Goal: Task Accomplishment & Management: Use online tool/utility

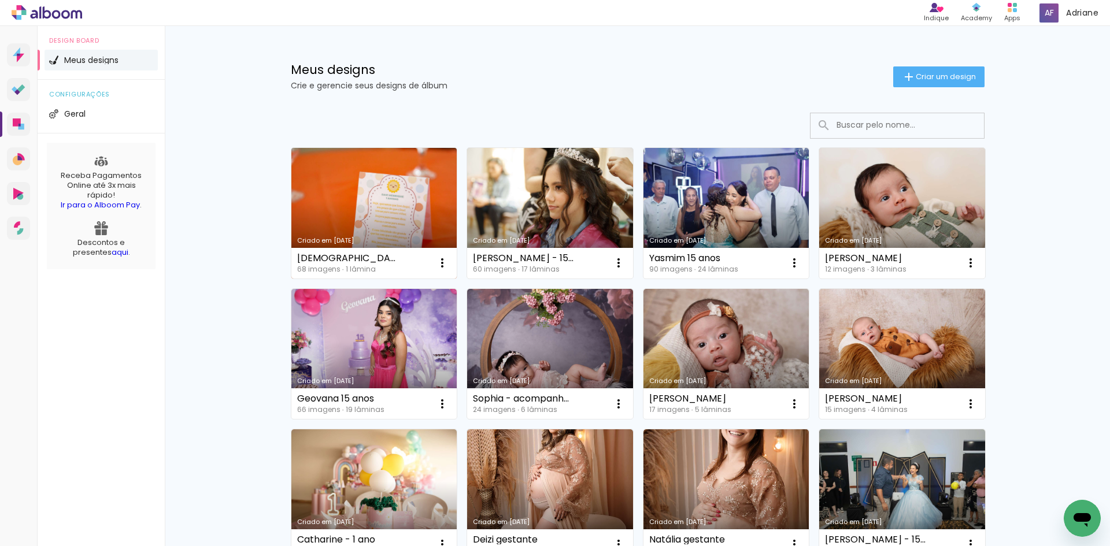
click at [328, 201] on link "Criado em [DATE]" at bounding box center [374, 213] width 166 height 131
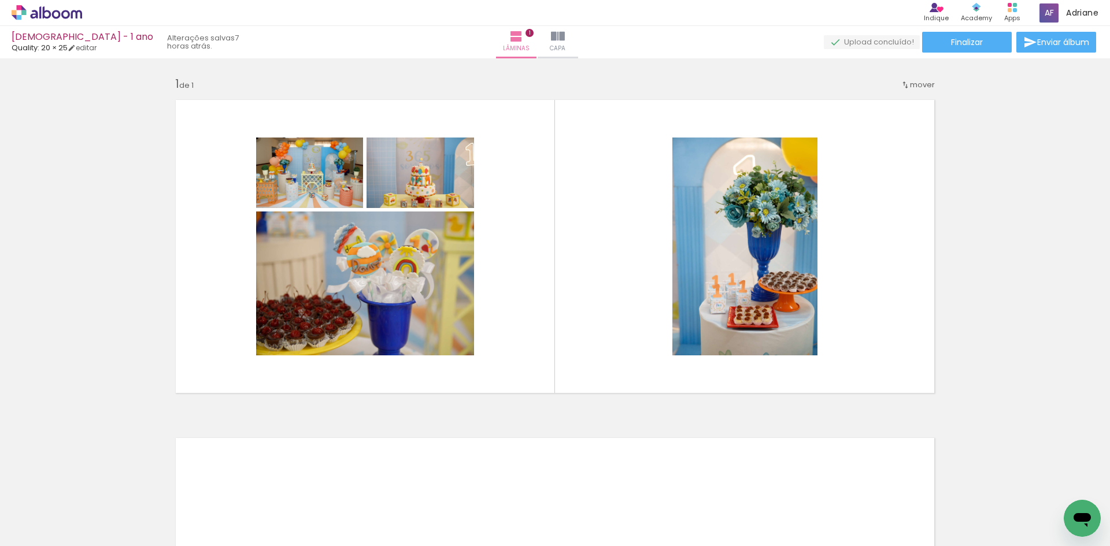
scroll to position [0, 2102]
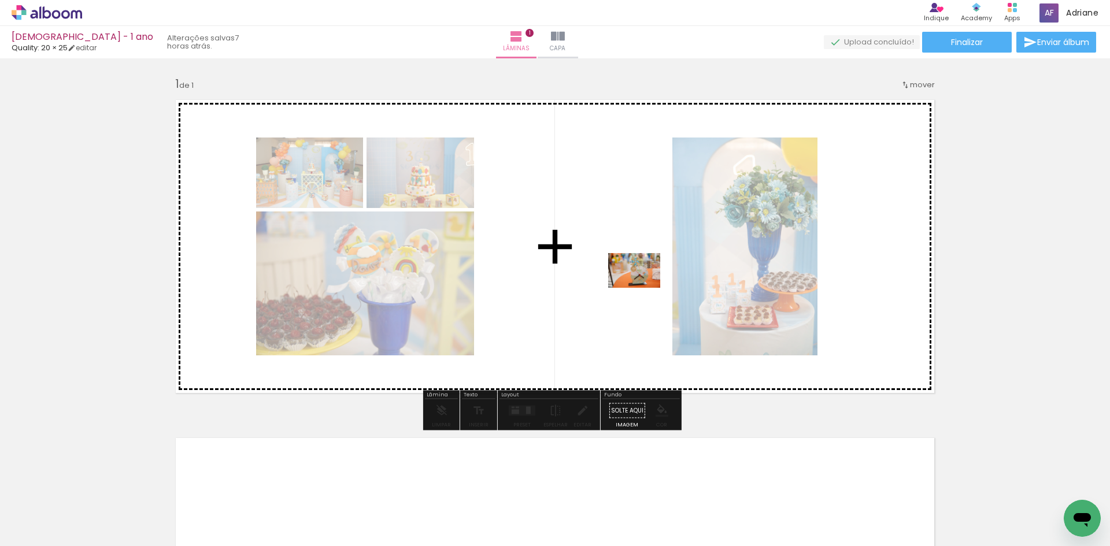
drag, startPoint x: 673, startPoint y: 513, endPoint x: 643, endPoint y: 288, distance: 227.5
click at [643, 288] on quentale-workspace at bounding box center [555, 273] width 1110 height 546
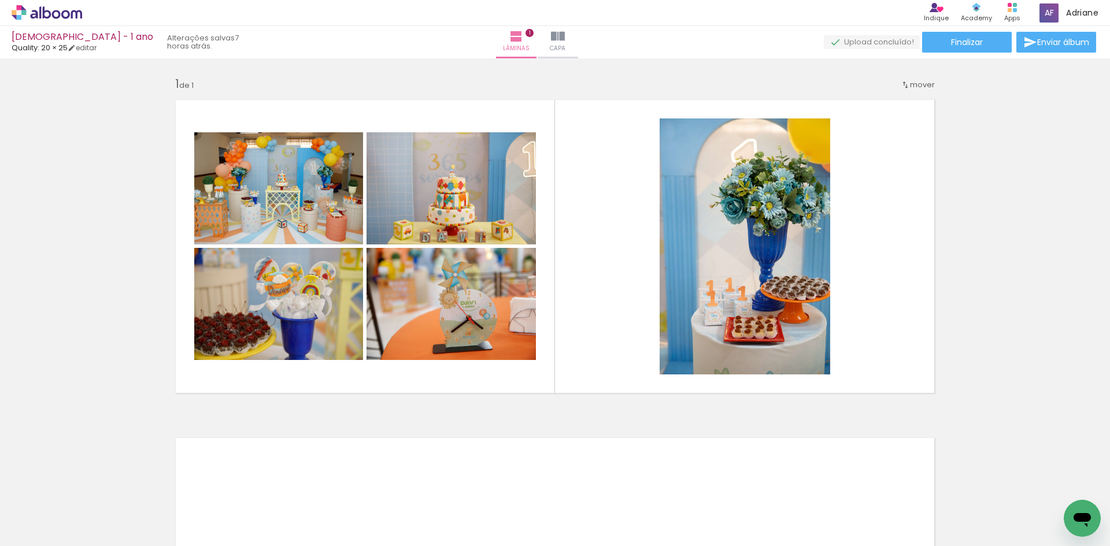
scroll to position [0, 0]
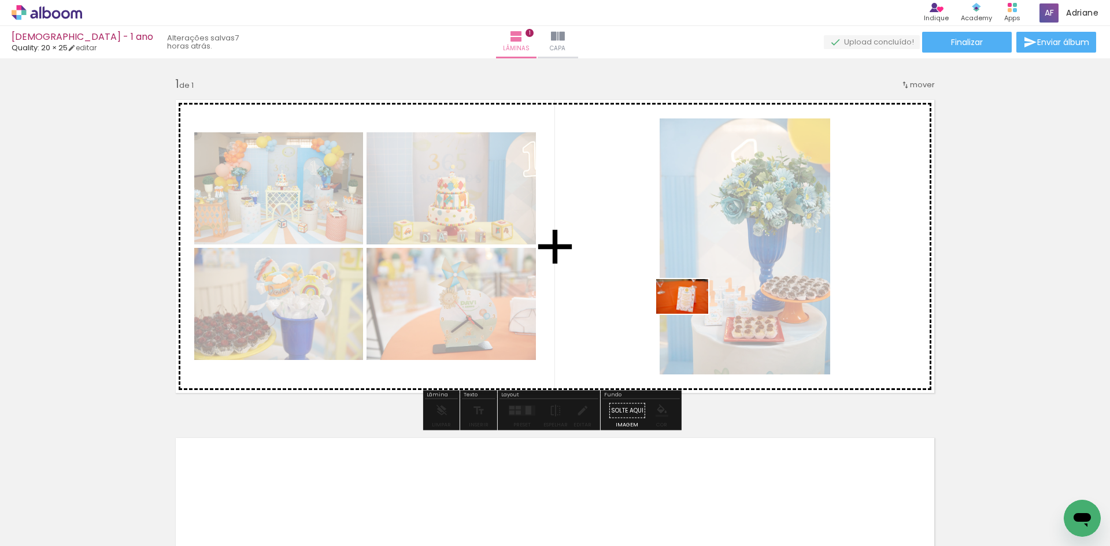
drag, startPoint x: 119, startPoint y: 509, endPoint x: 691, endPoint y: 314, distance: 604.2
click at [691, 314] on quentale-workspace at bounding box center [555, 273] width 1110 height 546
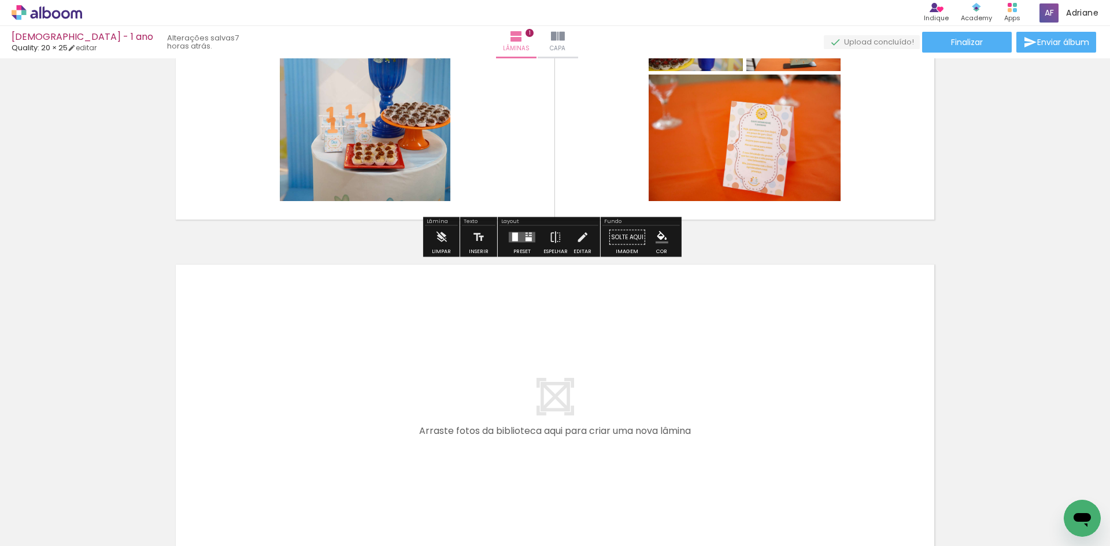
scroll to position [306, 0]
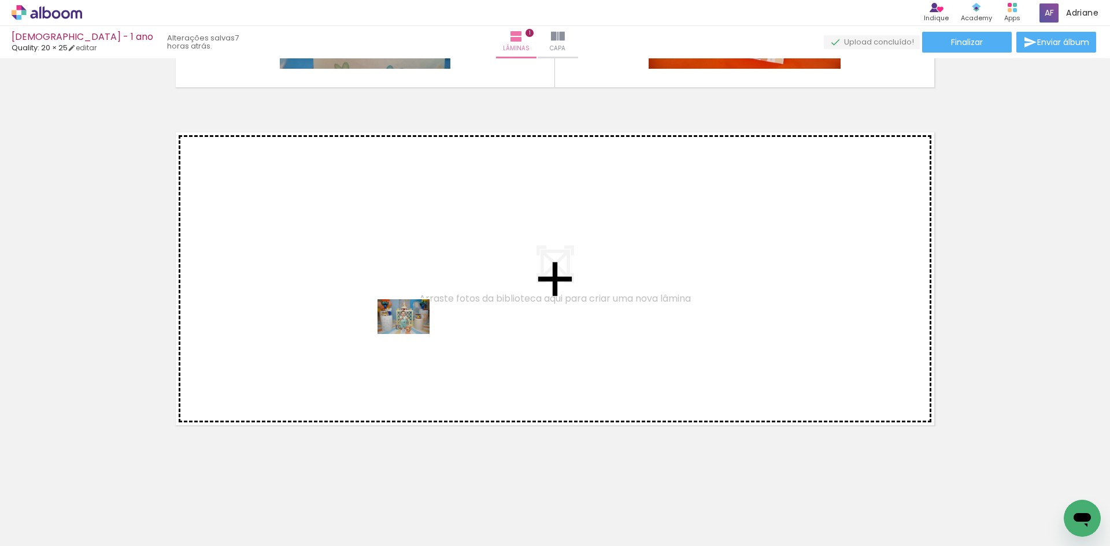
drag, startPoint x: 445, startPoint y: 512, endPoint x: 412, endPoint y: 334, distance: 180.5
click at [412, 334] on quentale-workspace at bounding box center [555, 273] width 1110 height 546
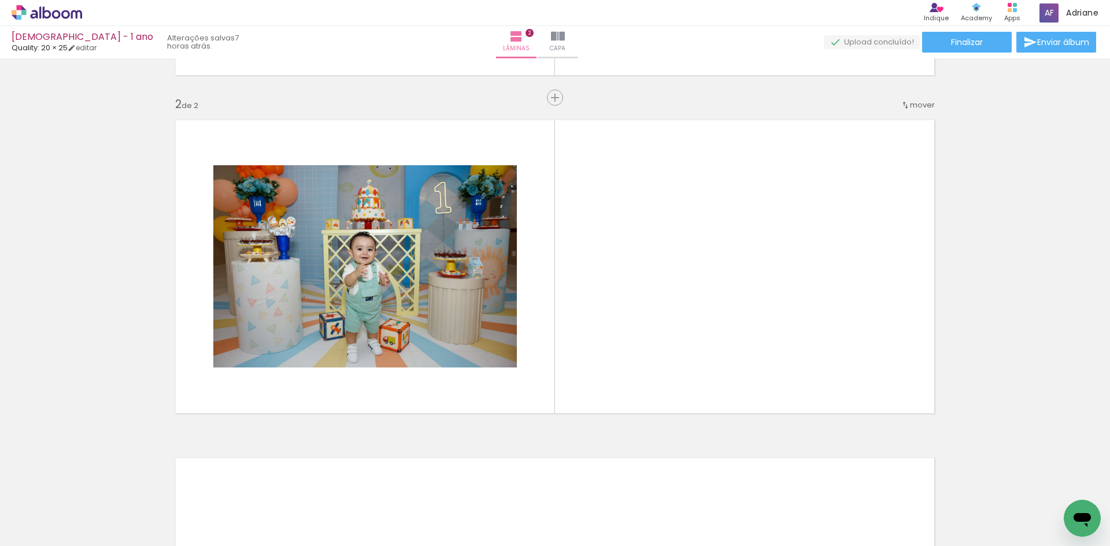
scroll to position [319, 0]
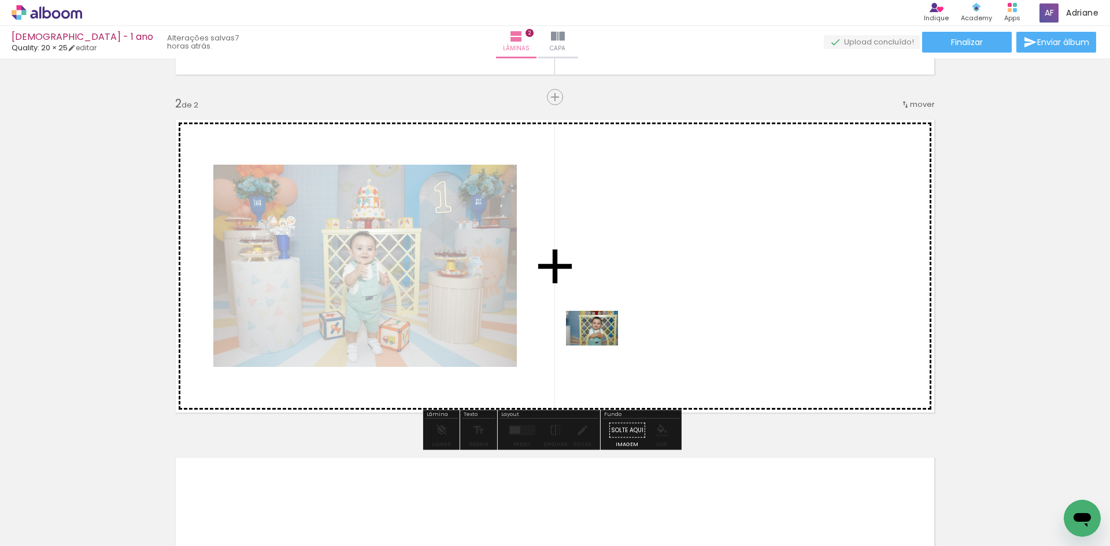
drag, startPoint x: 510, startPoint y: 508, endPoint x: 601, endPoint y: 346, distance: 185.6
click at [601, 346] on quentale-workspace at bounding box center [555, 273] width 1110 height 546
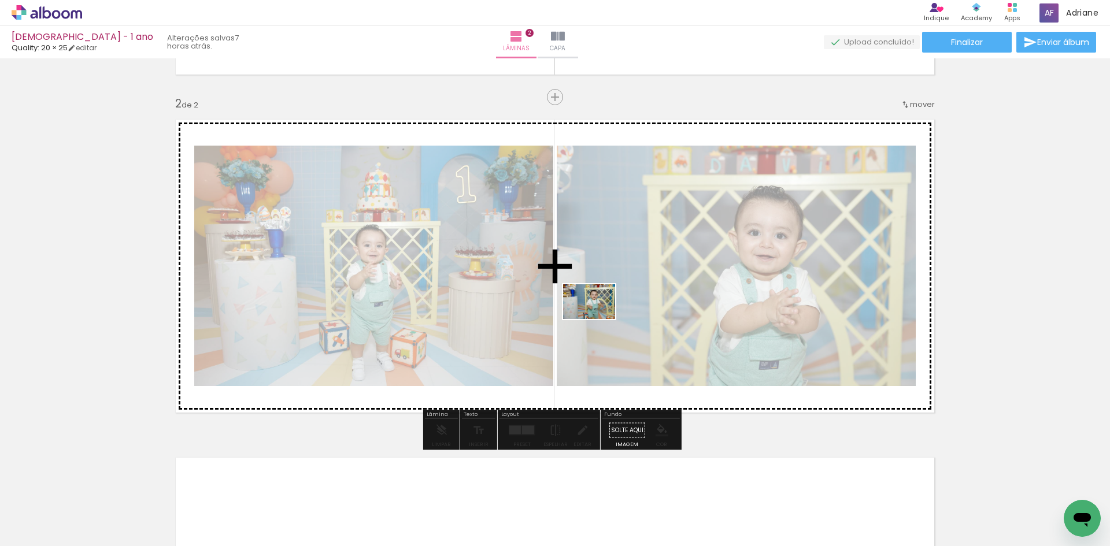
drag, startPoint x: 576, startPoint y: 518, endPoint x: 563, endPoint y: 335, distance: 183.2
click at [600, 298] on quentale-workspace at bounding box center [555, 273] width 1110 height 546
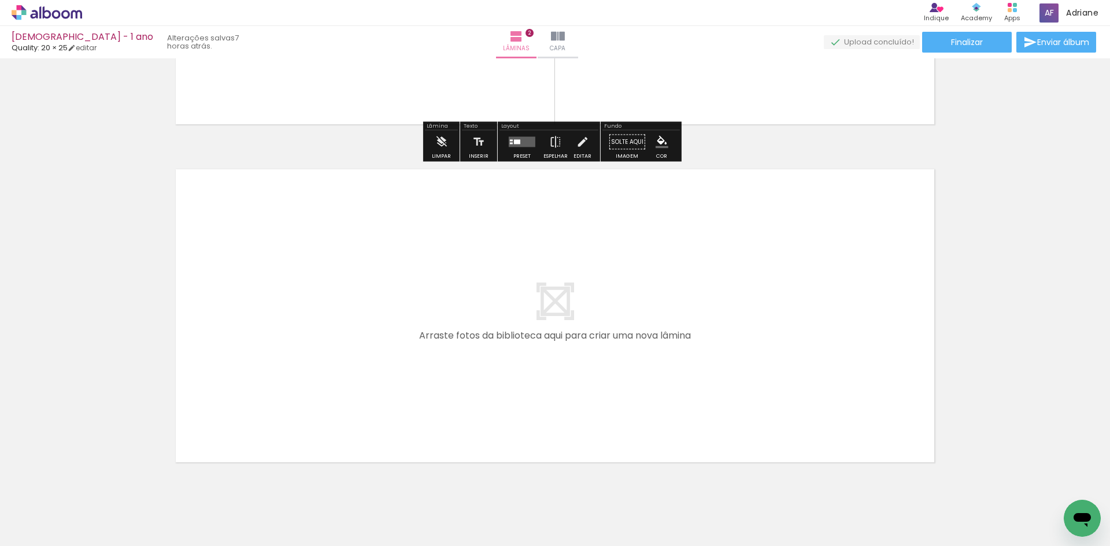
scroll to position [608, 0]
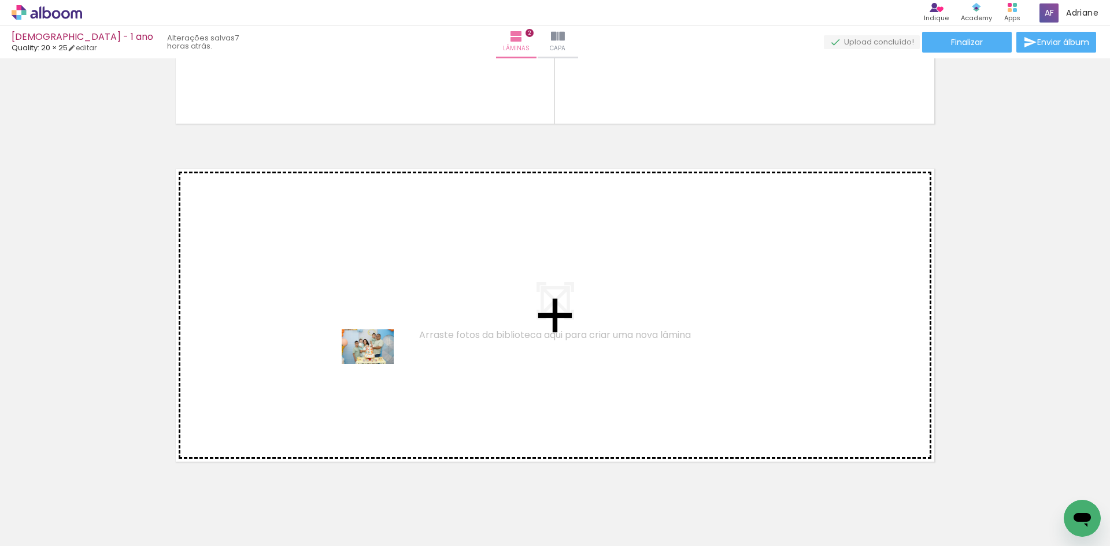
drag, startPoint x: 386, startPoint y: 515, endPoint x: 376, endPoint y: 364, distance: 151.2
click at [376, 364] on quentale-workspace at bounding box center [555, 273] width 1110 height 546
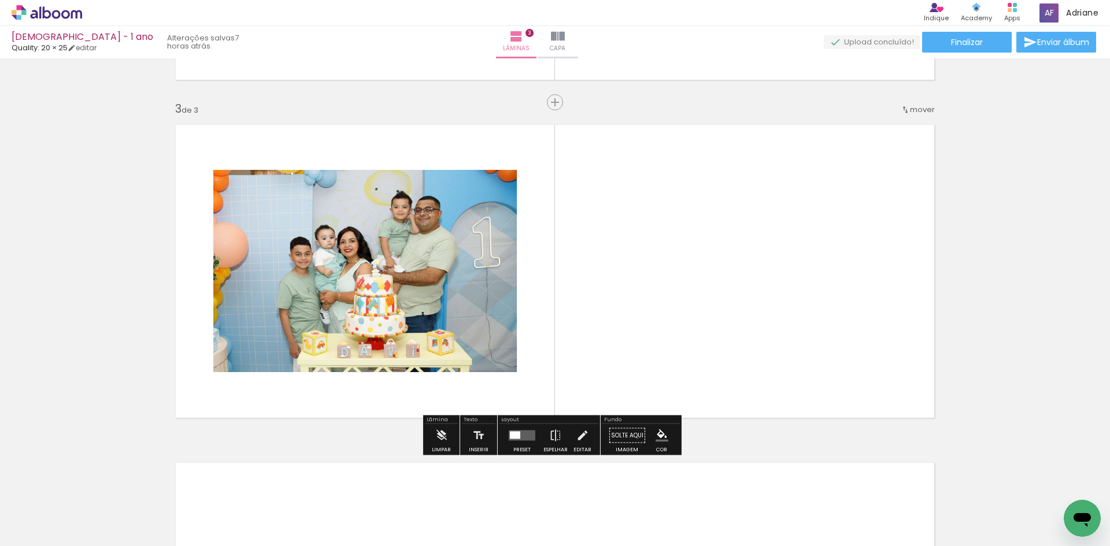
scroll to position [657, 0]
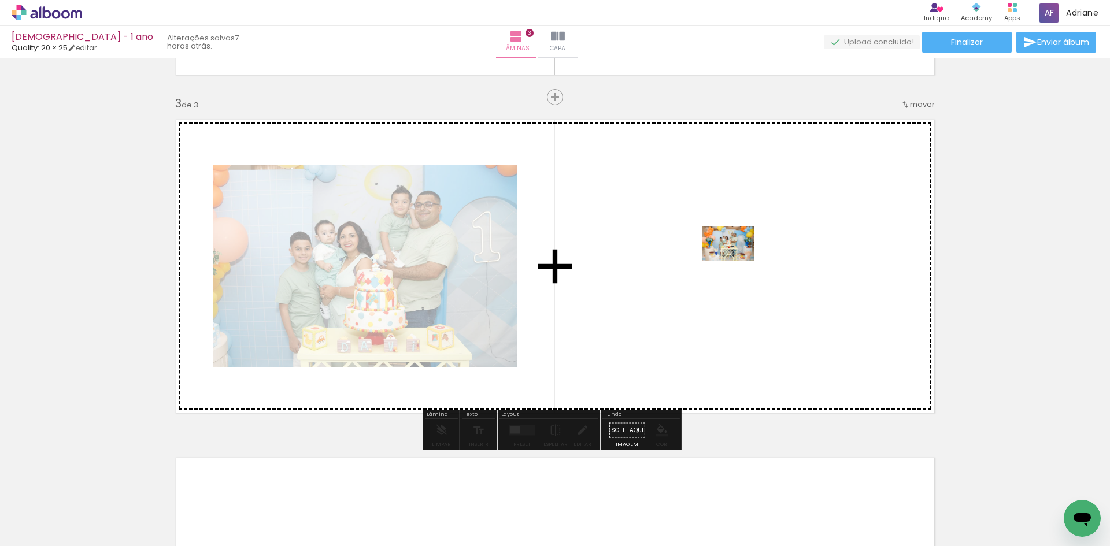
drag, startPoint x: 440, startPoint y: 513, endPoint x: 737, endPoint y: 261, distance: 389.7
click at [737, 261] on quentale-workspace at bounding box center [555, 273] width 1110 height 546
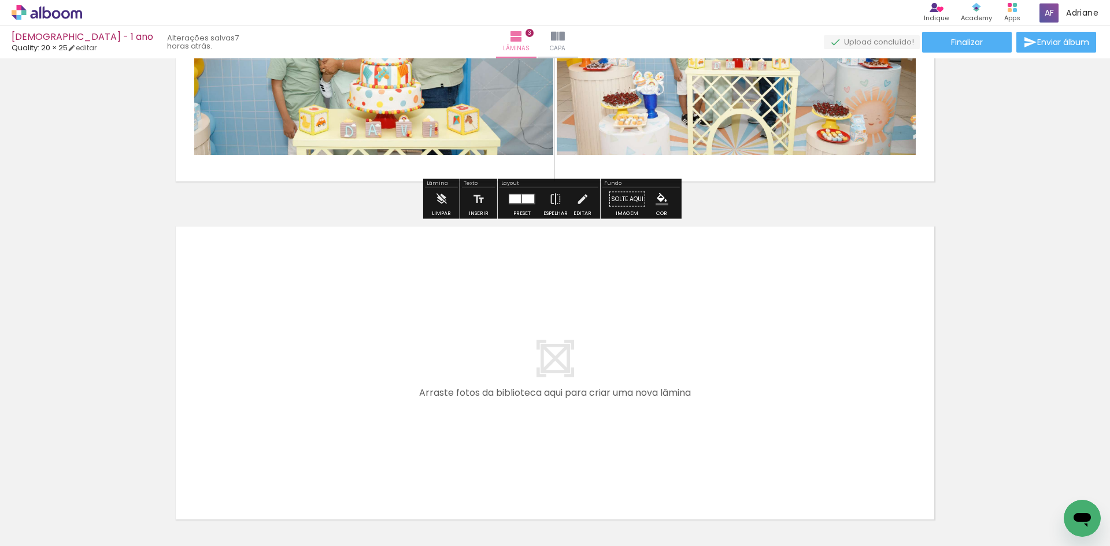
scroll to position [982, 0]
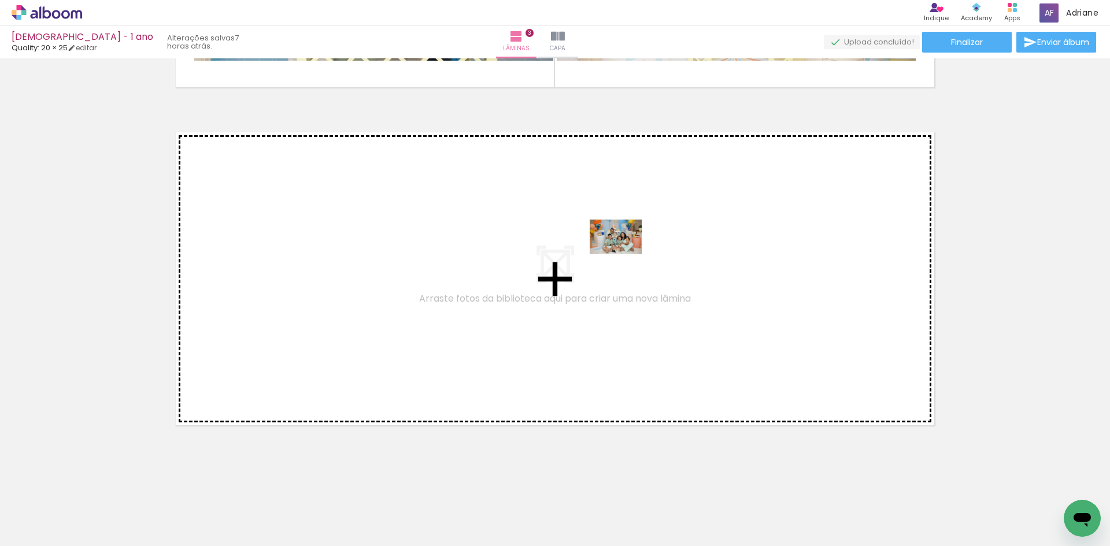
drag, startPoint x: 177, startPoint y: 516, endPoint x: 624, endPoint y: 254, distance: 518.2
click at [624, 254] on quentale-workspace at bounding box center [555, 273] width 1110 height 546
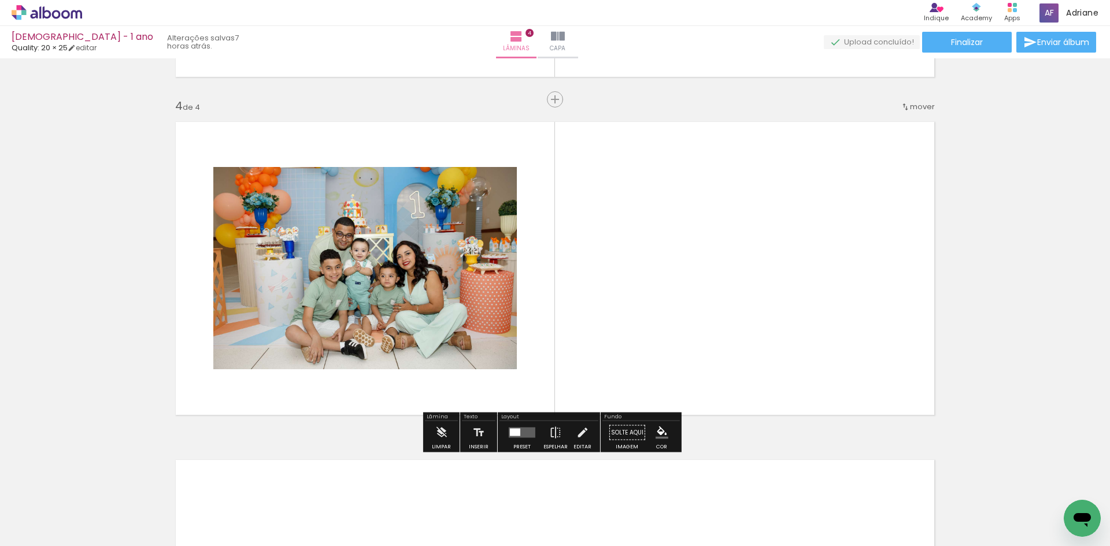
scroll to position [995, 0]
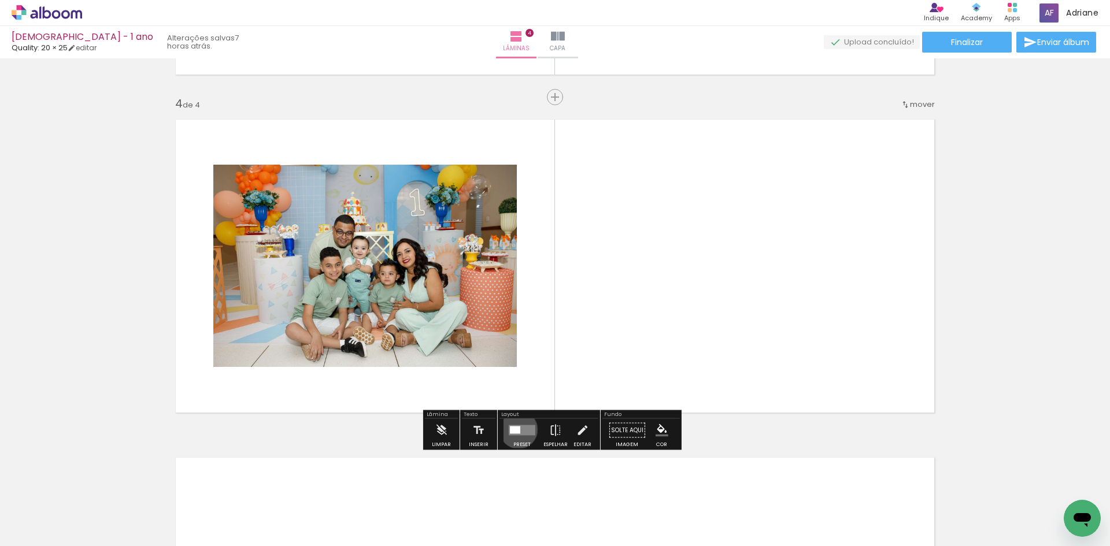
click at [516, 430] on div at bounding box center [515, 431] width 10 height 8
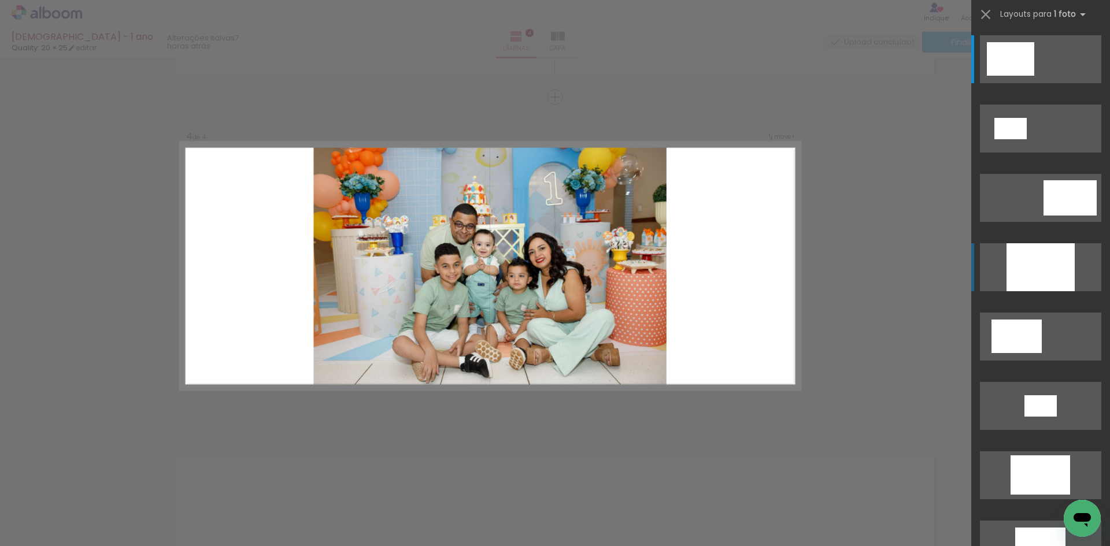
click at [1026, 274] on div at bounding box center [1041, 267] width 68 height 48
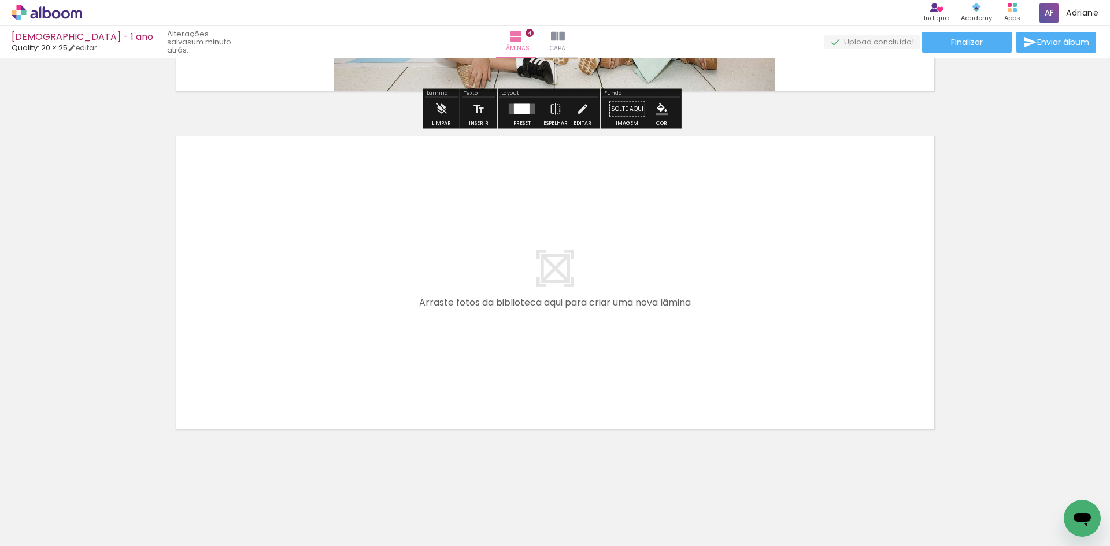
scroll to position [1320, 0]
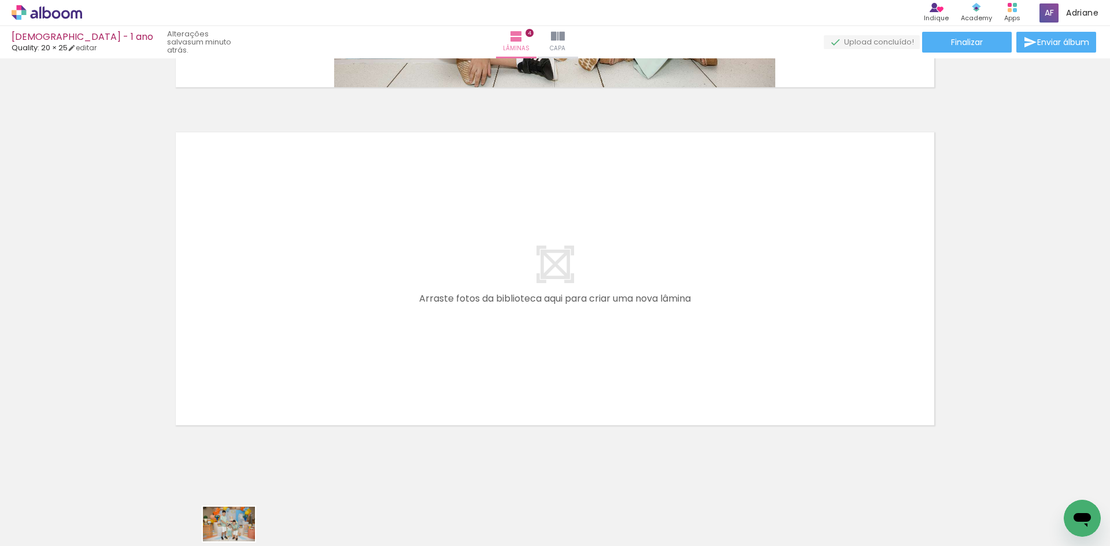
drag, startPoint x: 305, startPoint y: 537, endPoint x: 238, endPoint y: 542, distance: 67.2
click at [95, 542] on iron-horizontal-list at bounding box center [83, 510] width 23 height 72
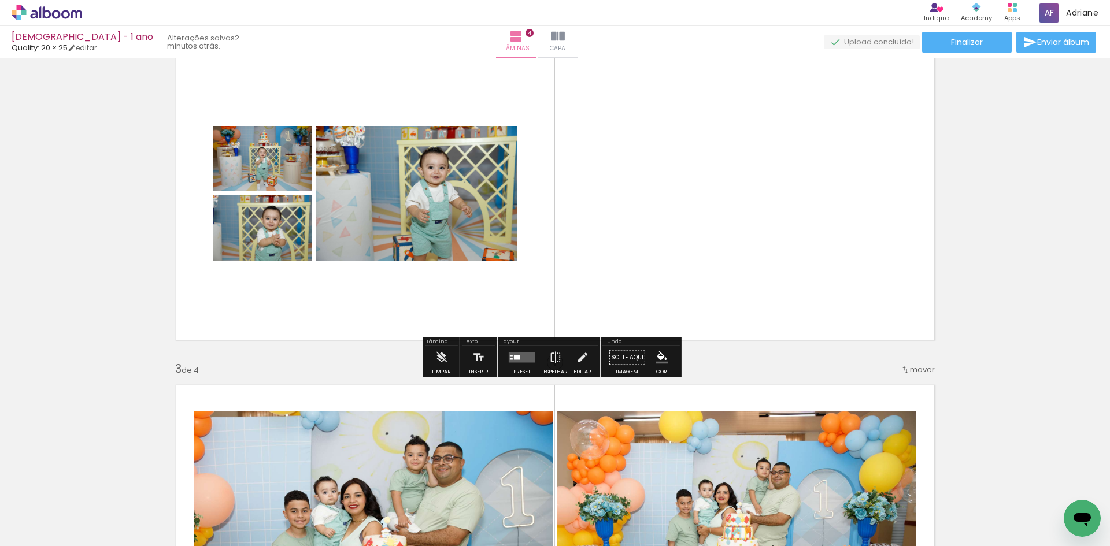
scroll to position [395, 0]
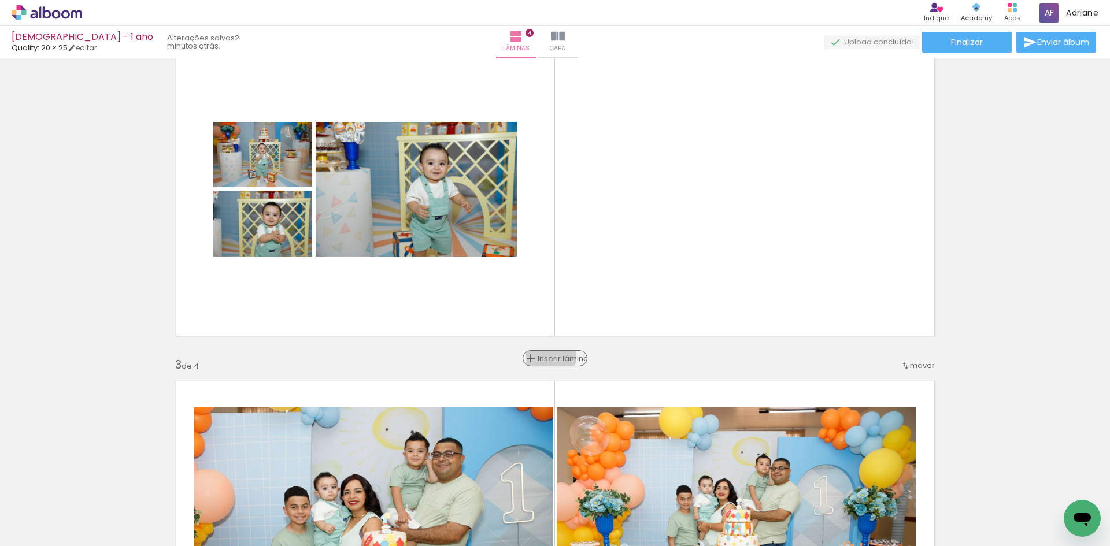
click at [550, 357] on span "Inserir lâmina" at bounding box center [560, 359] width 45 height 8
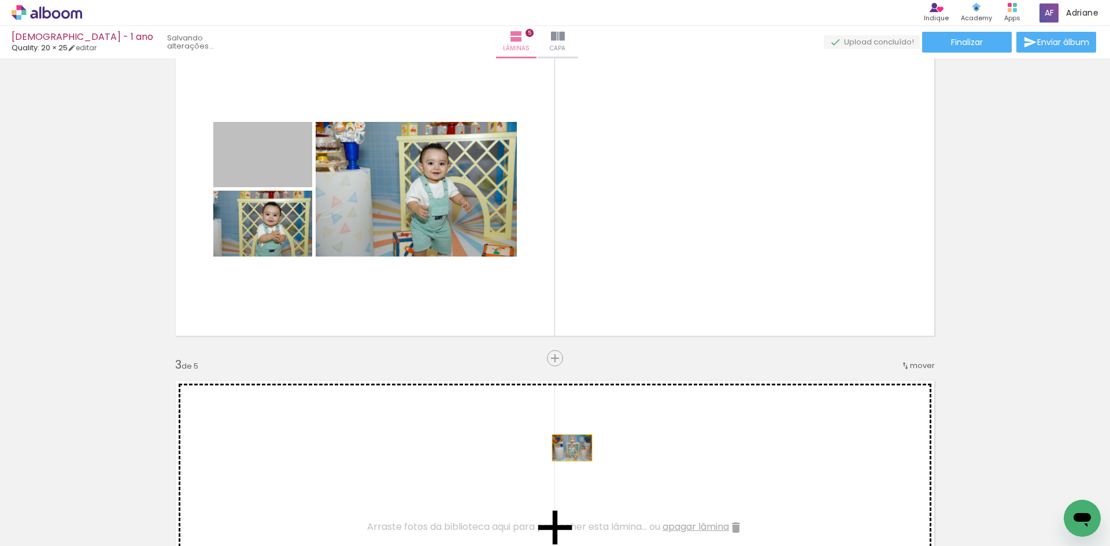
drag, startPoint x: 275, startPoint y: 157, endPoint x: 568, endPoint y: 448, distance: 413.3
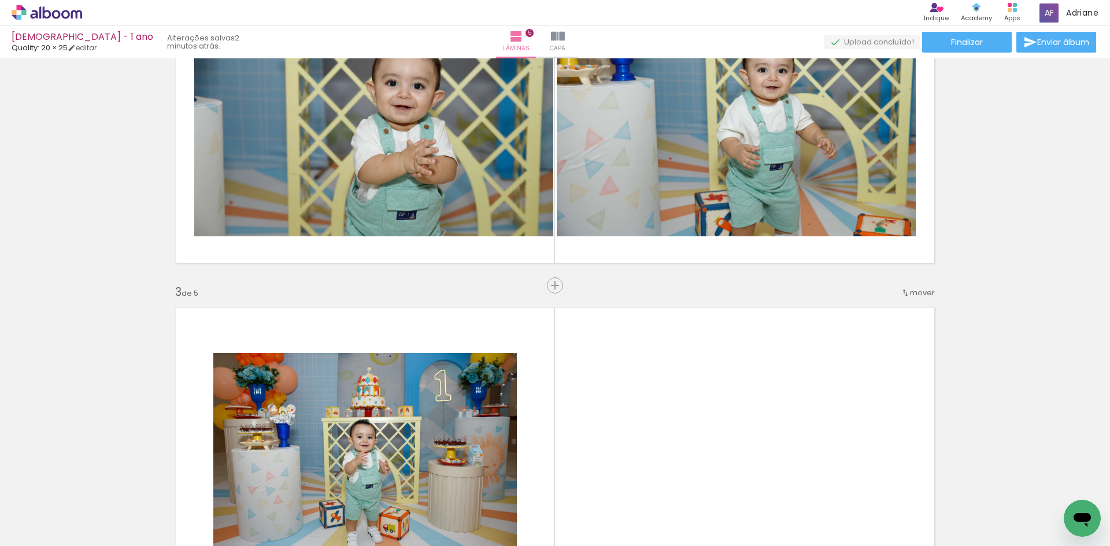
scroll to position [684, 0]
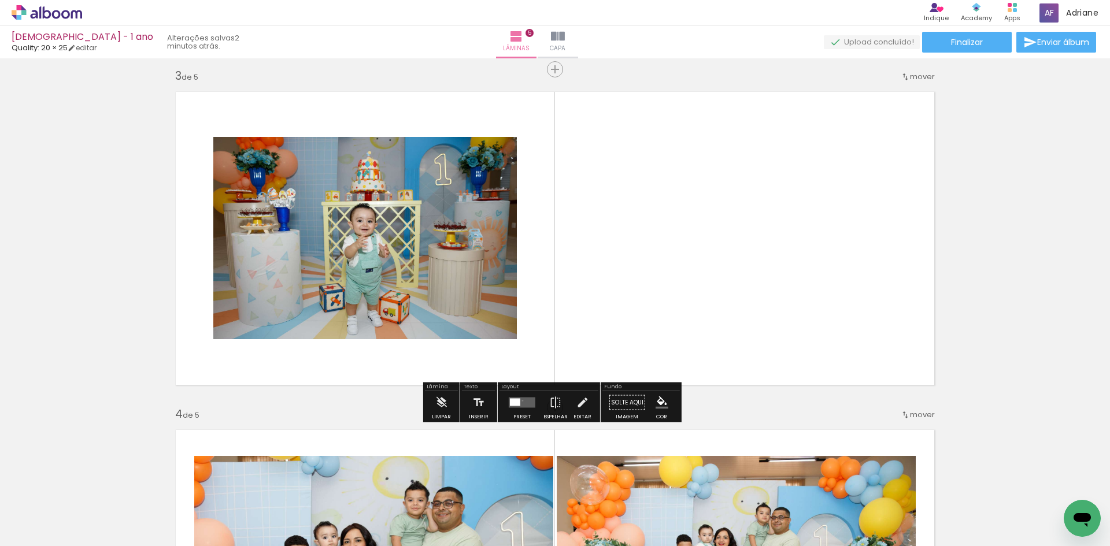
click at [520, 401] on quentale-layouter at bounding box center [522, 403] width 27 height 10
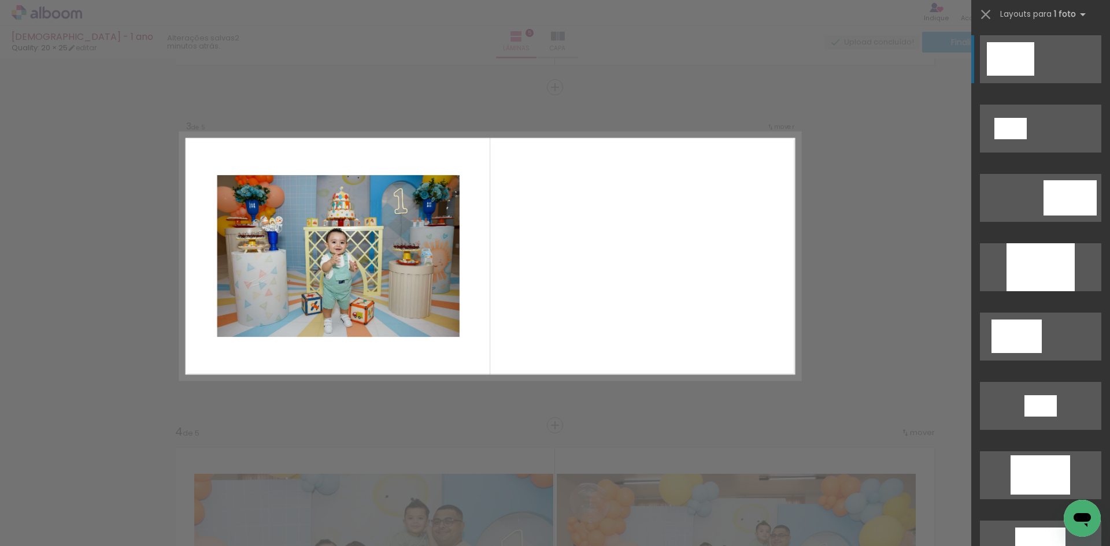
scroll to position [657, 0]
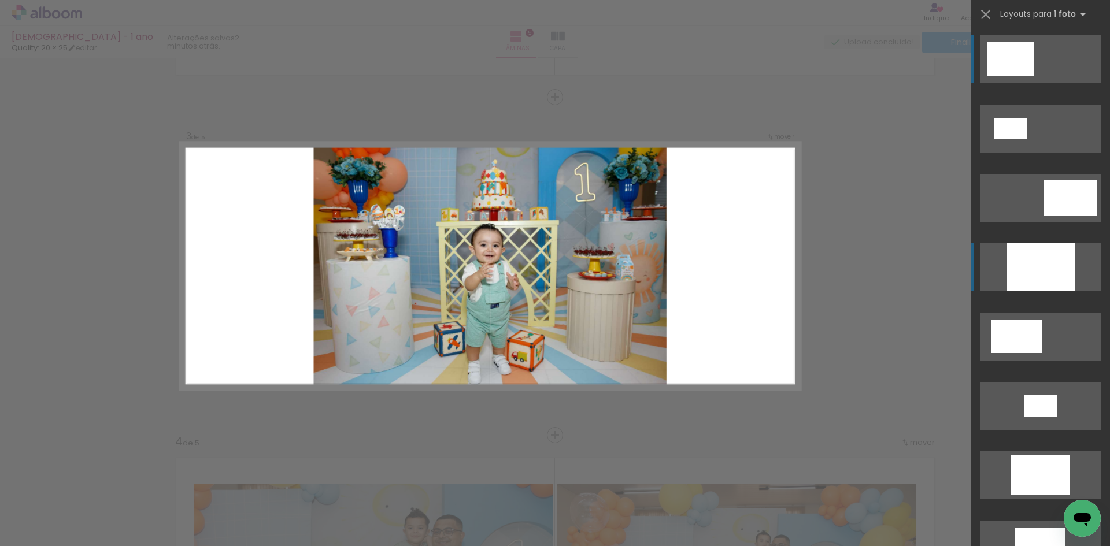
click at [1044, 272] on div at bounding box center [1041, 267] width 68 height 48
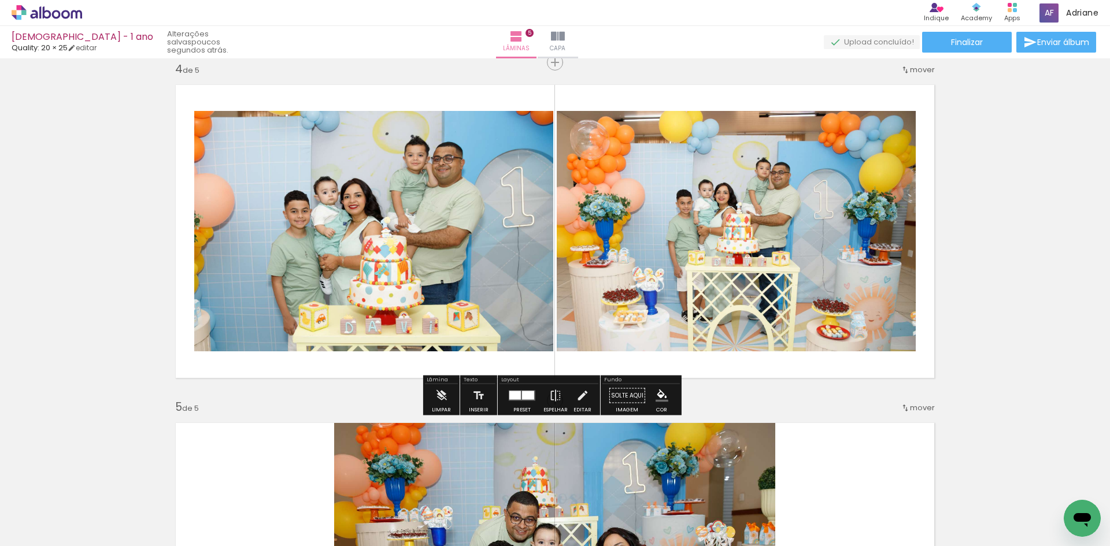
scroll to position [1119, 0]
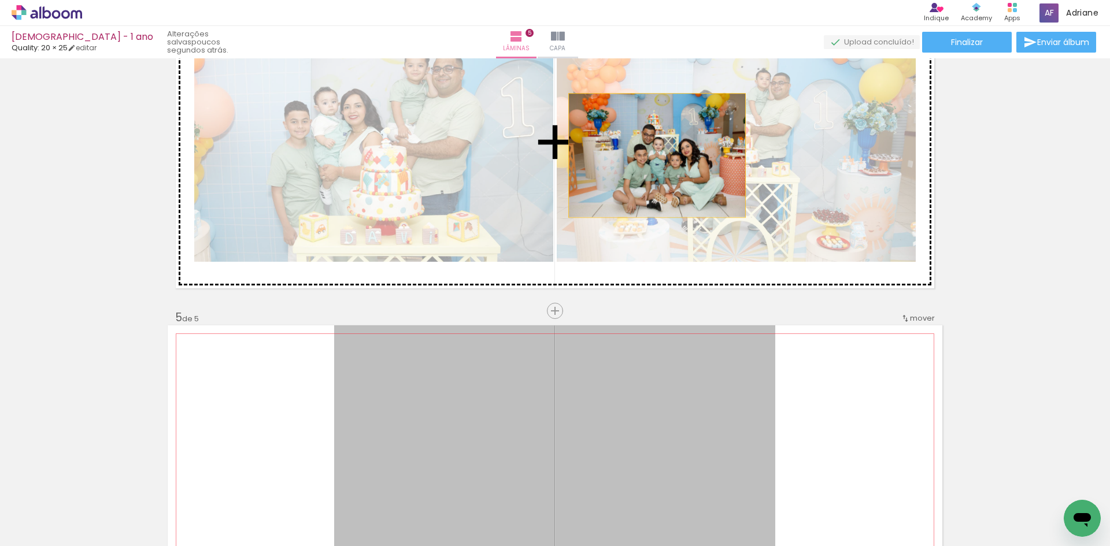
drag, startPoint x: 588, startPoint y: 431, endPoint x: 653, endPoint y: 154, distance: 284.5
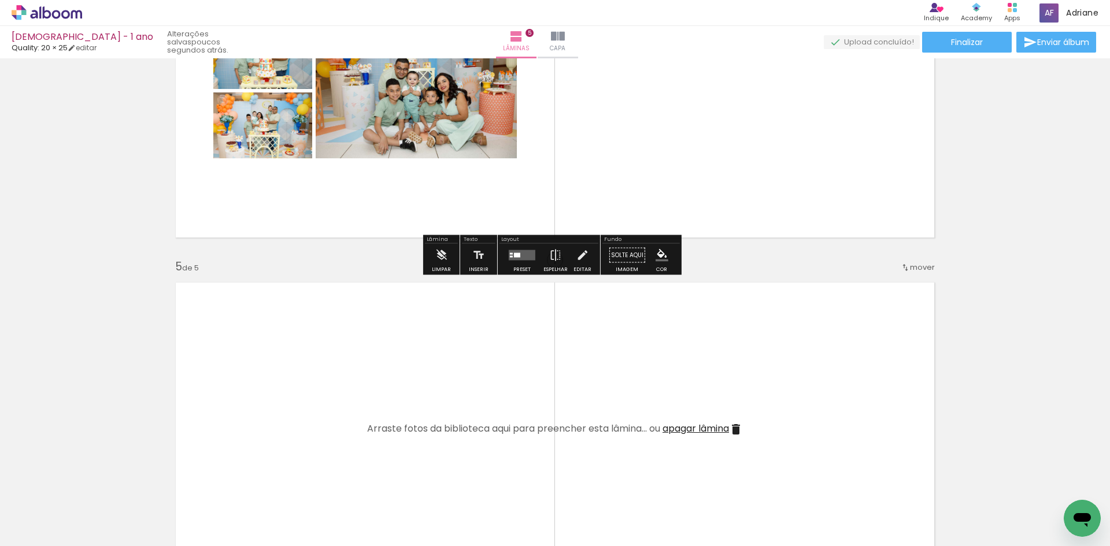
scroll to position [1293, 0]
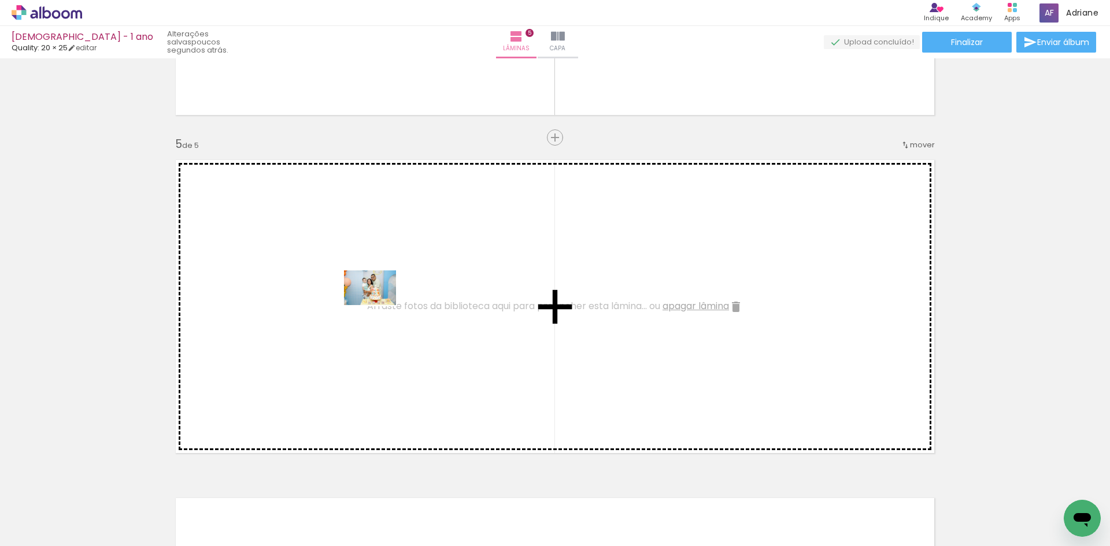
drag, startPoint x: 367, startPoint y: 514, endPoint x: 379, endPoint y: 305, distance: 209.0
click at [379, 305] on quentale-workspace at bounding box center [555, 273] width 1110 height 546
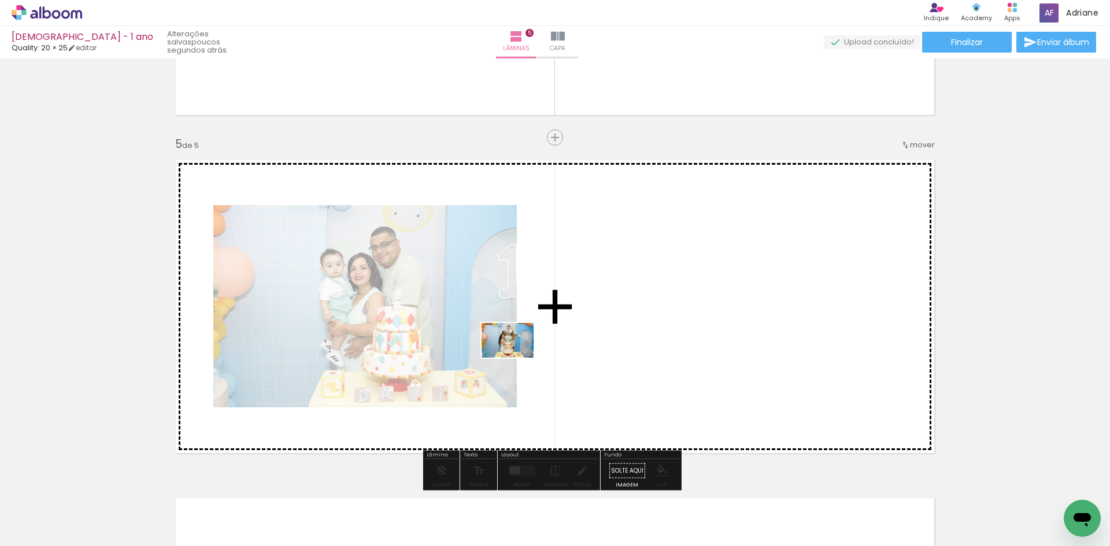
drag, startPoint x: 434, startPoint y: 521, endPoint x: 564, endPoint y: 316, distance: 243.2
click at [564, 316] on quentale-workspace at bounding box center [555, 273] width 1110 height 546
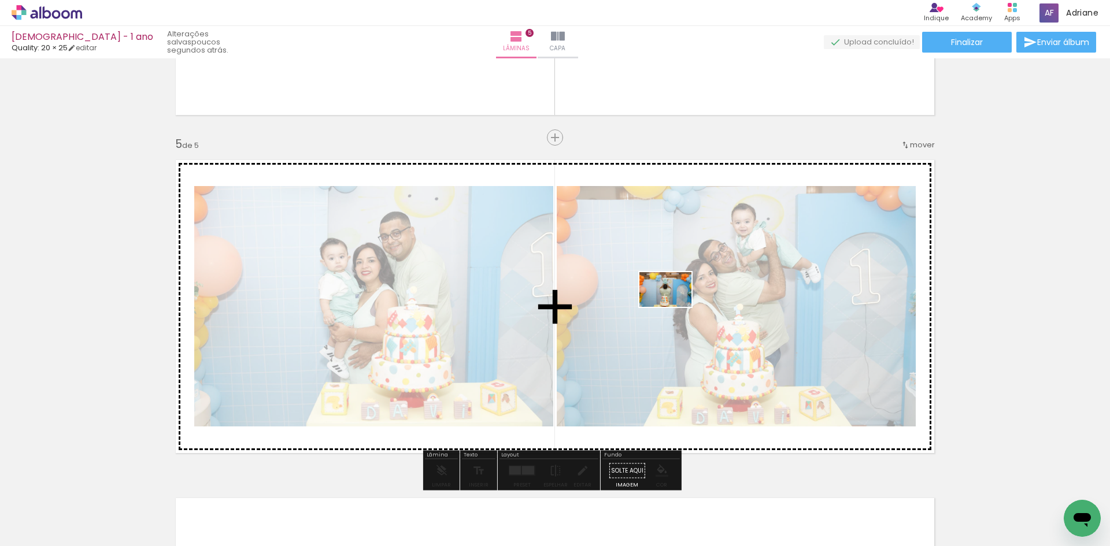
drag, startPoint x: 505, startPoint y: 517, endPoint x: 674, endPoint y: 307, distance: 269.3
click at [674, 307] on quentale-workspace at bounding box center [555, 273] width 1110 height 546
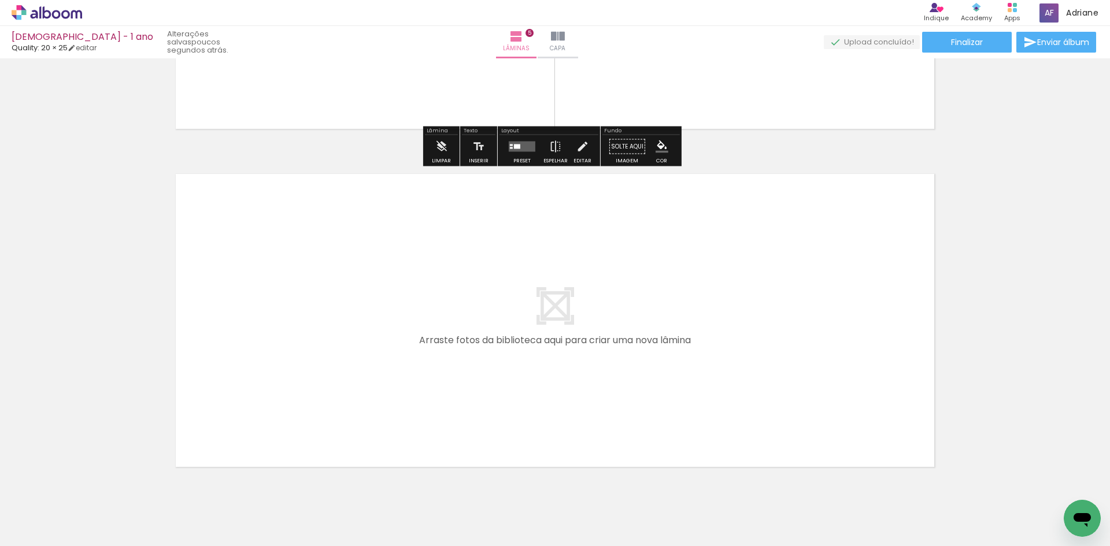
scroll to position [1659, 0]
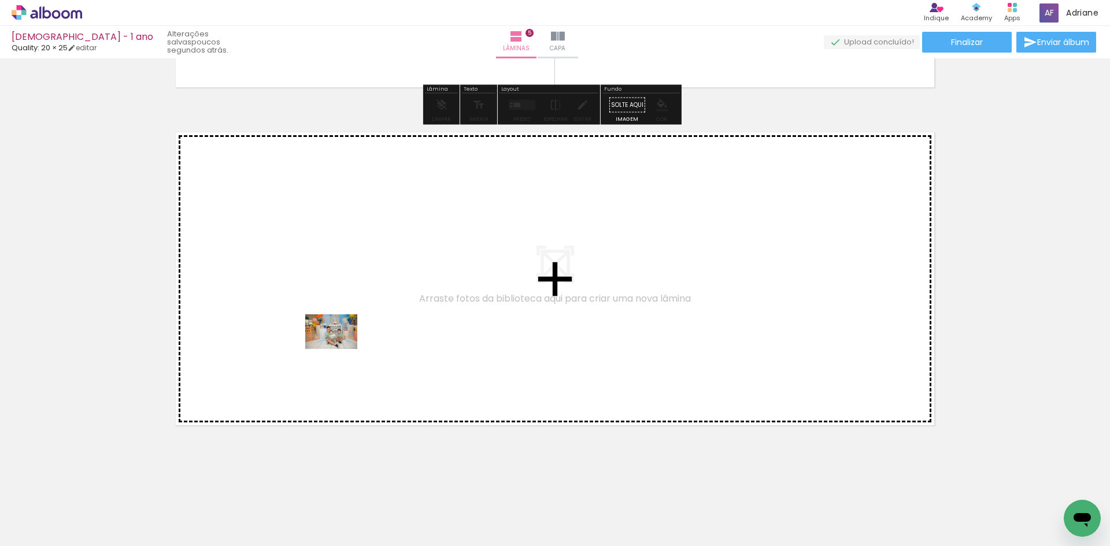
drag, startPoint x: 117, startPoint y: 510, endPoint x: 340, endPoint y: 349, distance: 274.9
click at [340, 349] on quentale-workspace at bounding box center [555, 273] width 1110 height 546
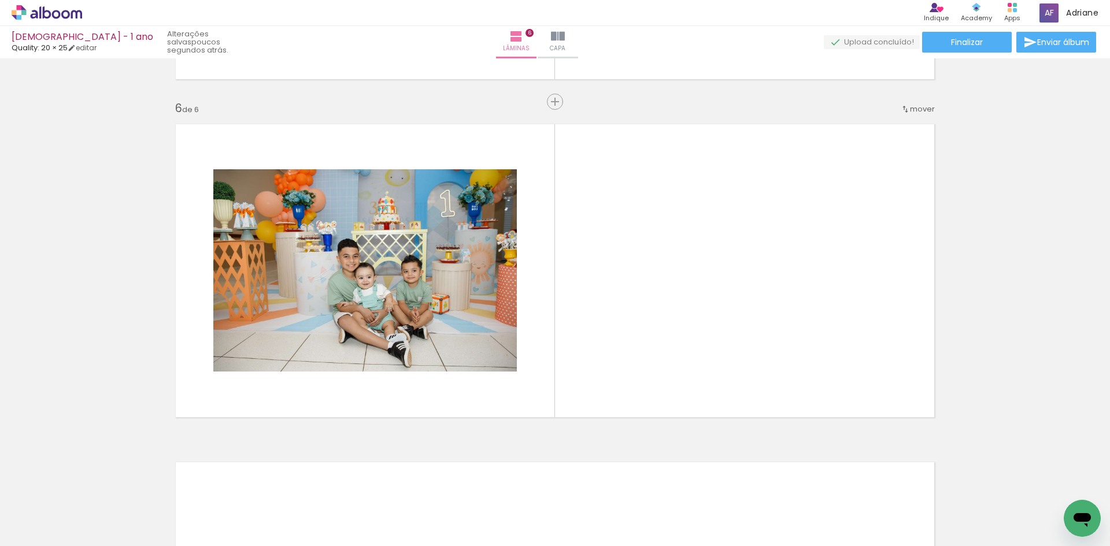
scroll to position [1671, 0]
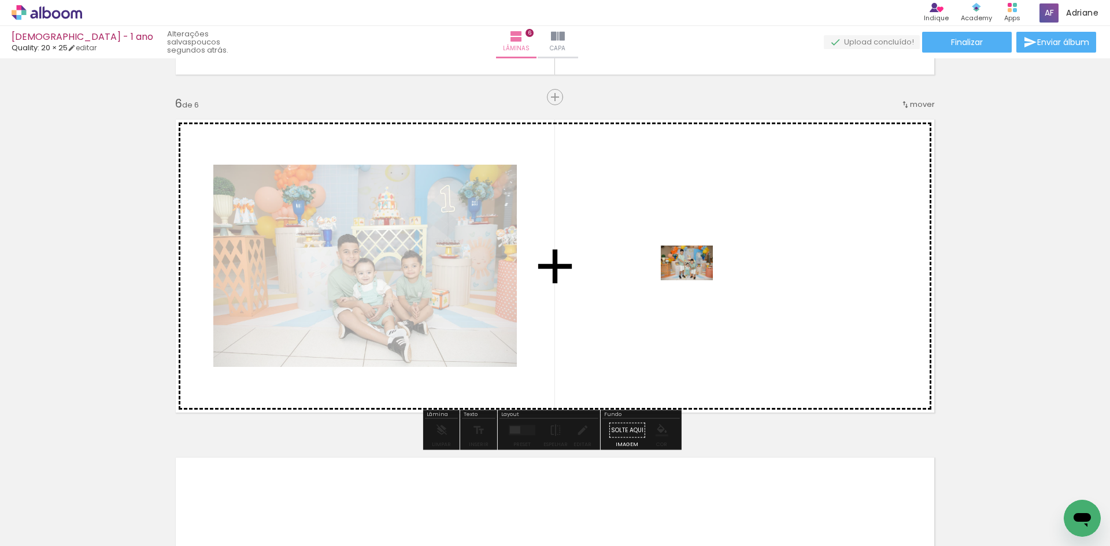
drag, startPoint x: 173, startPoint y: 515, endPoint x: 695, endPoint y: 280, distance: 572.4
click at [695, 280] on quentale-workspace at bounding box center [555, 273] width 1110 height 546
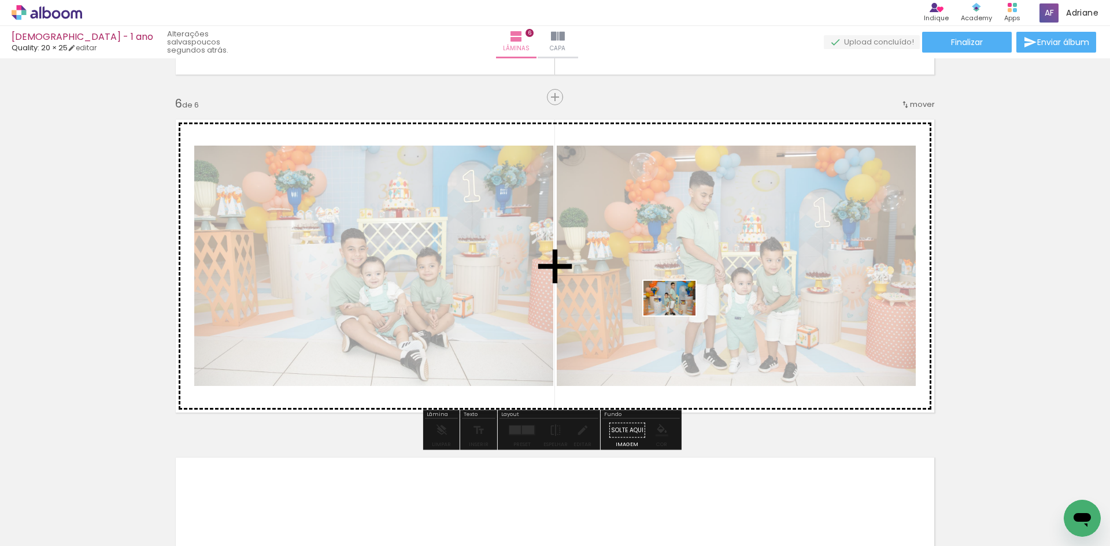
drag, startPoint x: 699, startPoint y: 515, endPoint x: 678, endPoint y: 316, distance: 200.5
click at [678, 316] on quentale-workspace at bounding box center [555, 273] width 1110 height 546
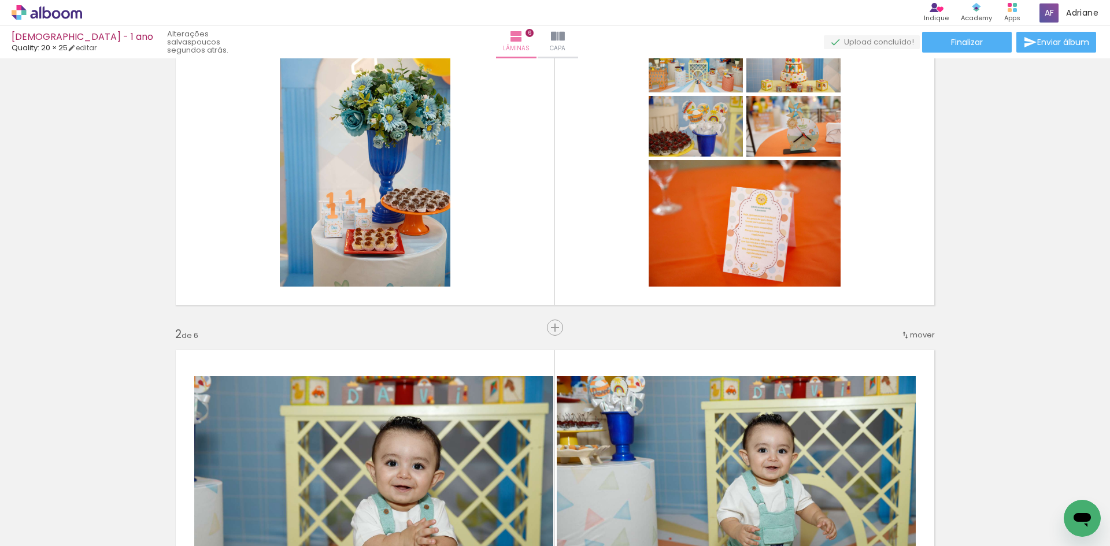
scroll to position [0, 0]
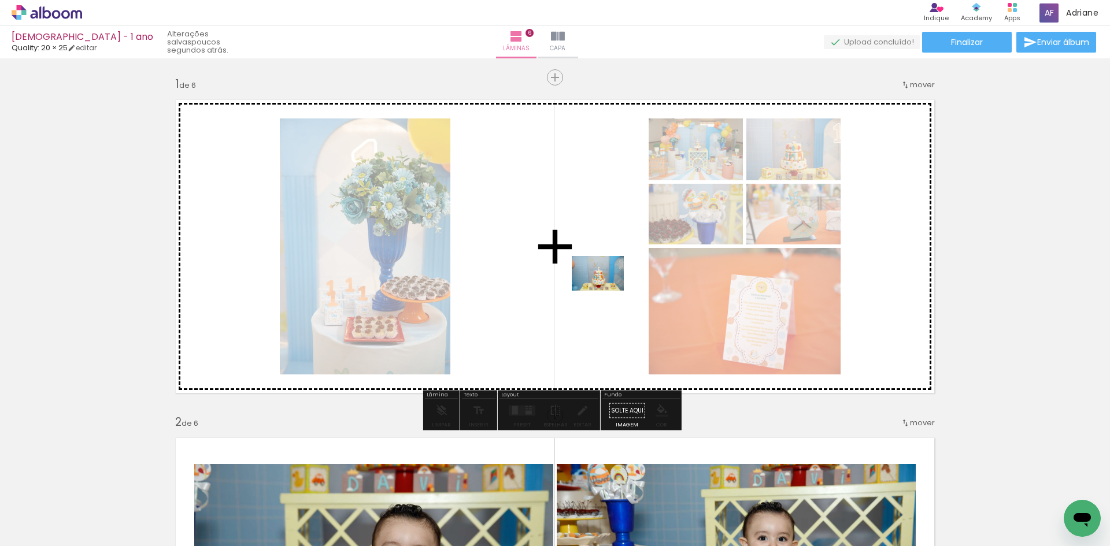
drag, startPoint x: 605, startPoint y: 516, endPoint x: 606, endPoint y: 291, distance: 225.5
click at [606, 291] on quentale-workspace at bounding box center [555, 273] width 1110 height 546
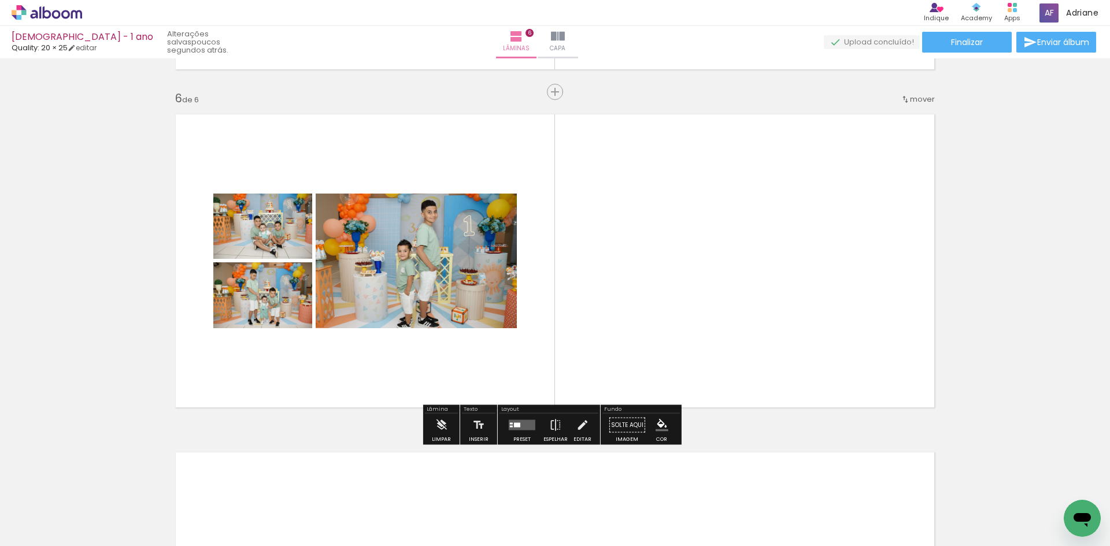
scroll to position [1997, 0]
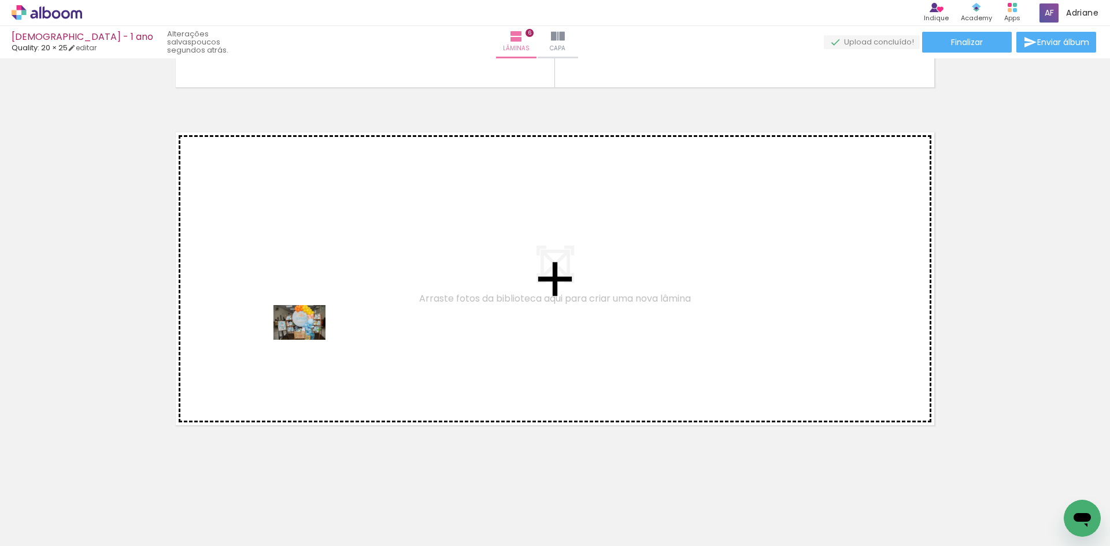
drag, startPoint x: 288, startPoint y: 517, endPoint x: 308, endPoint y: 340, distance: 178.6
click at [308, 340] on quentale-workspace at bounding box center [555, 273] width 1110 height 546
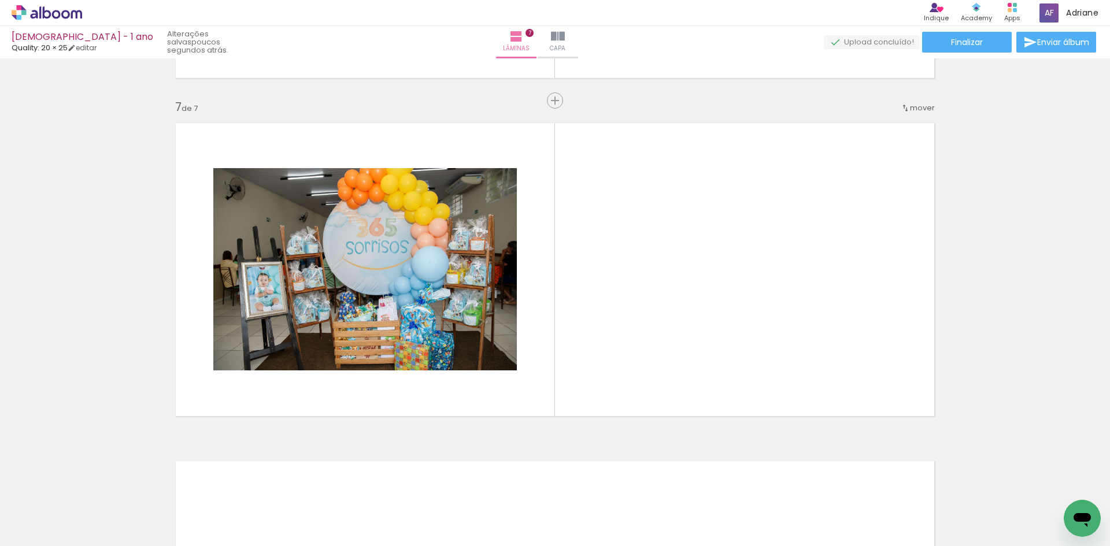
scroll to position [2010, 0]
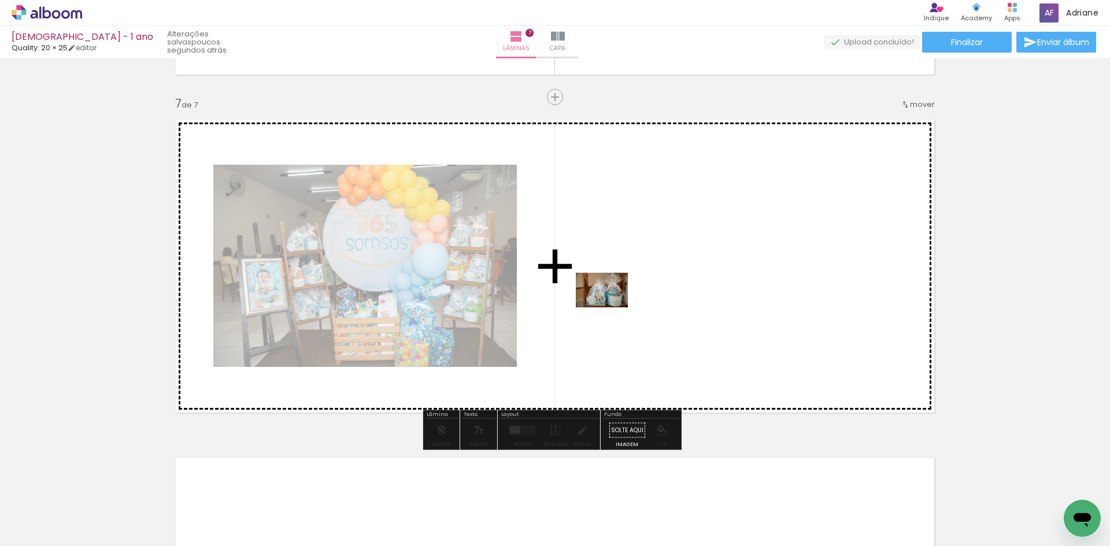
drag, startPoint x: 199, startPoint y: 512, endPoint x: 368, endPoint y: 522, distance: 169.7
click at [642, 301] on quentale-workspace at bounding box center [555, 273] width 1110 height 546
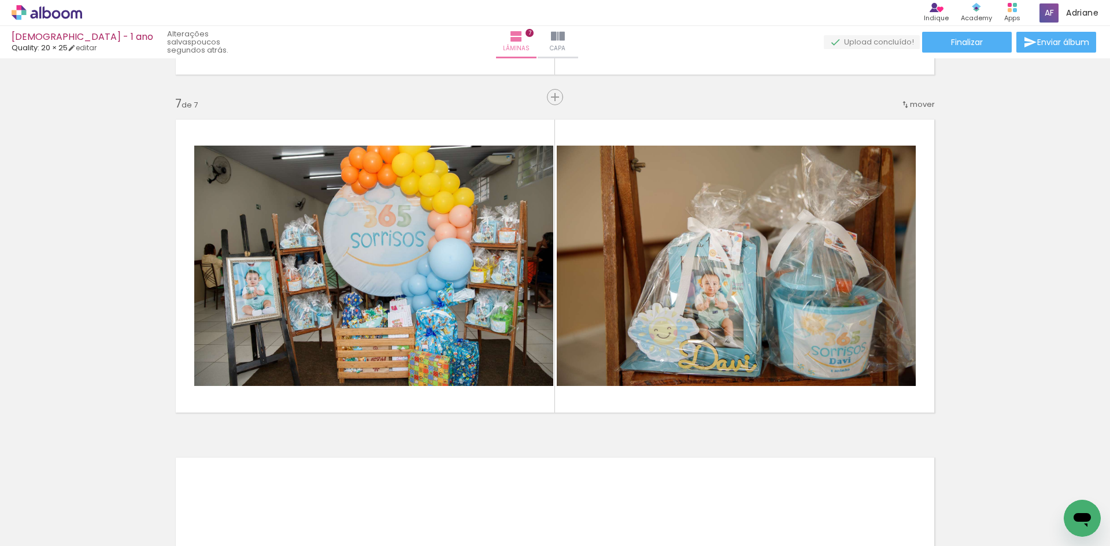
scroll to position [0, 2864]
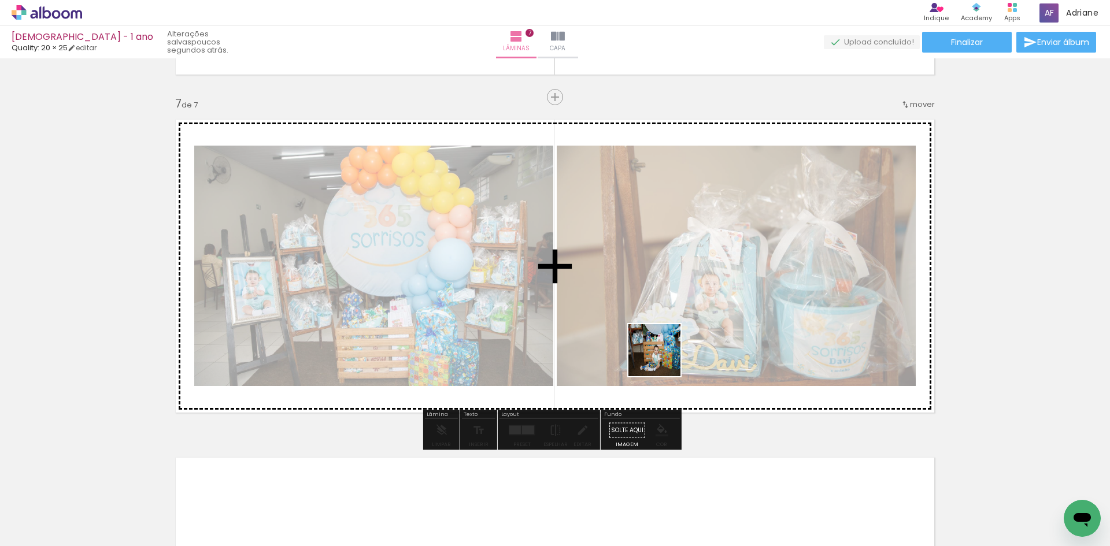
drag, startPoint x: 685, startPoint y: 518, endPoint x: 644, endPoint y: 311, distance: 211.0
click at [644, 311] on quentale-workspace at bounding box center [555, 273] width 1110 height 546
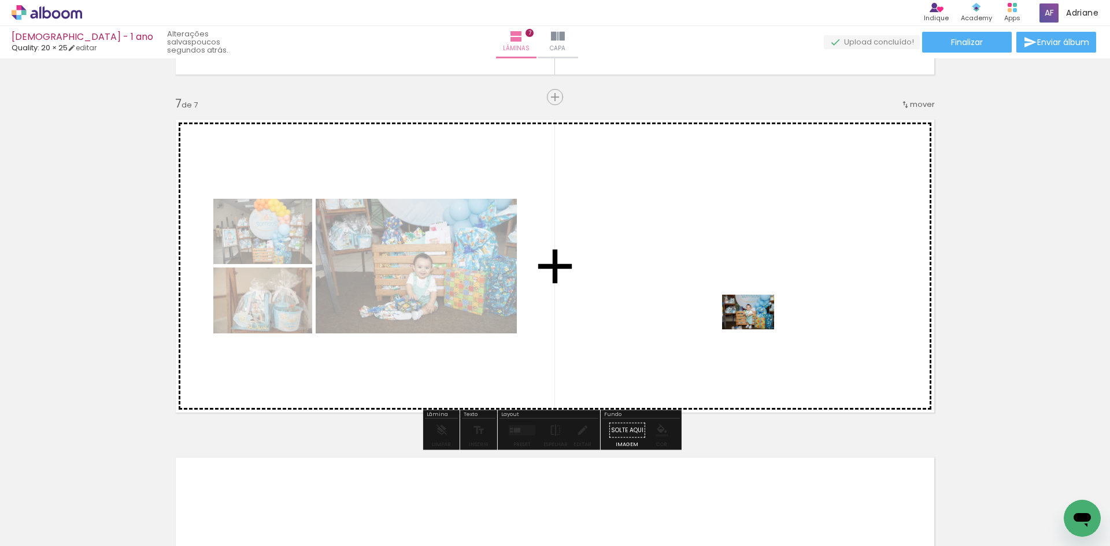
drag, startPoint x: 757, startPoint y: 497, endPoint x: 757, endPoint y: 330, distance: 167.1
click at [757, 330] on quentale-workspace at bounding box center [555, 273] width 1110 height 546
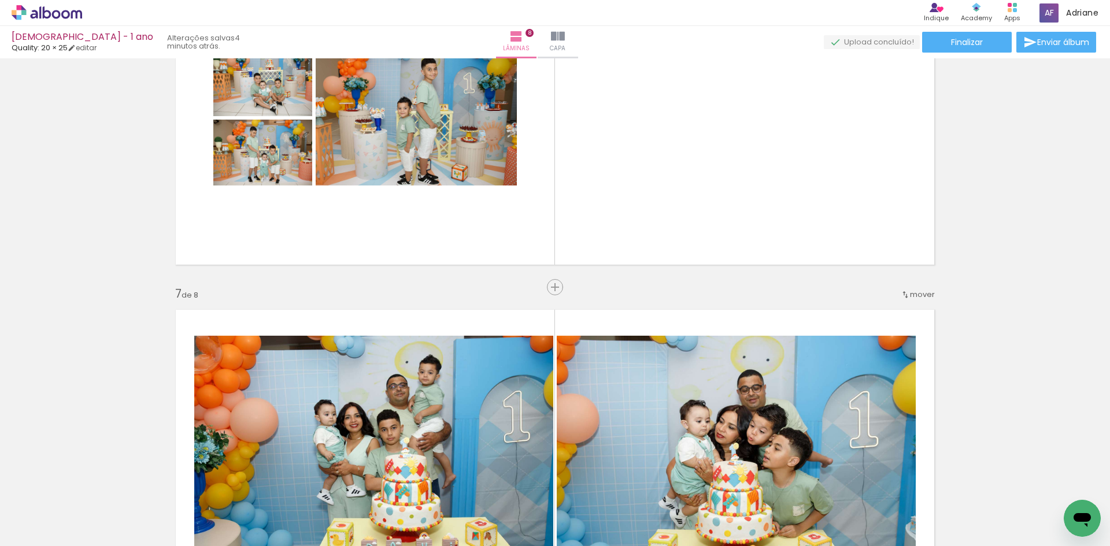
scroll to position [1748, 0]
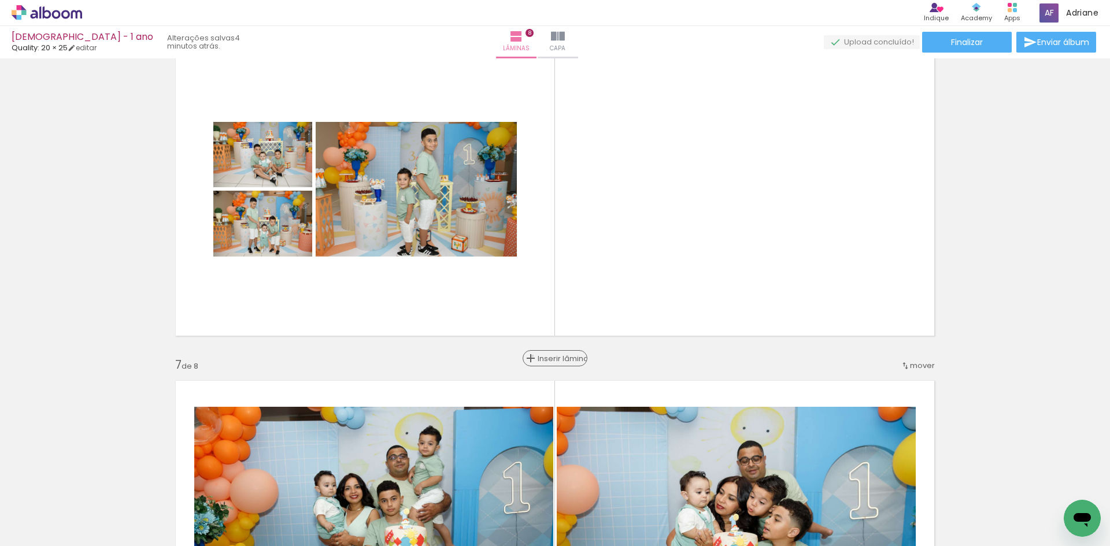
click at [549, 356] on div "Inserir lâmina" at bounding box center [555, 358] width 62 height 14
